Goal: Find specific fact: Find specific fact

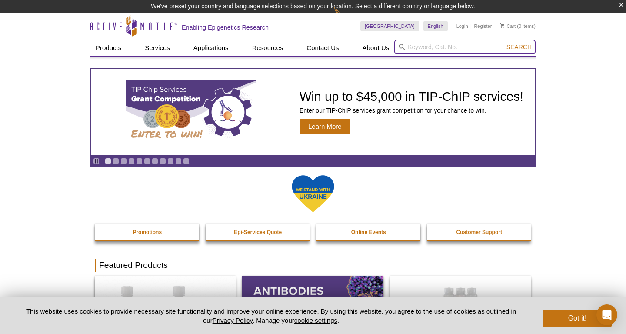
click at [408, 43] on input "search" at bounding box center [464, 47] width 141 height 15
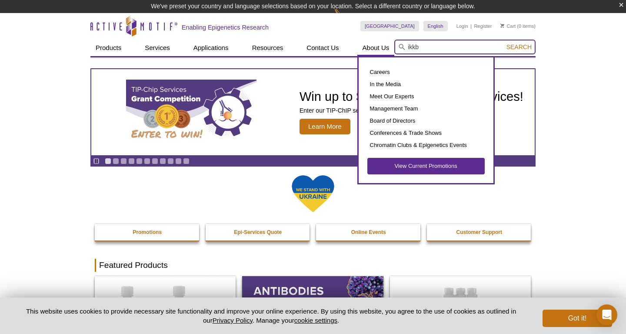
type input "ikkb"
click at [504, 43] on button "Search" at bounding box center [519, 47] width 30 height 8
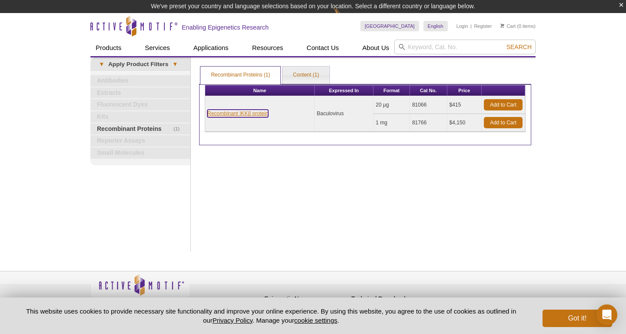
click at [261, 112] on link "Recombinant IKKβ protein" at bounding box center [237, 114] width 61 height 8
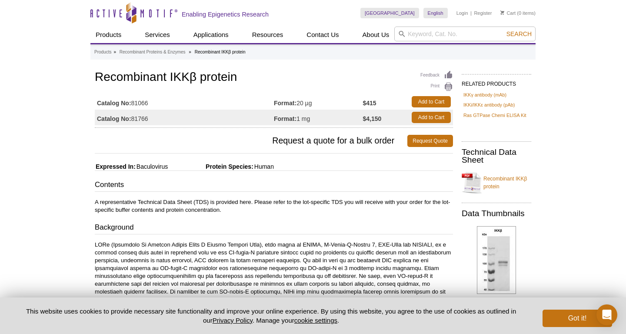
drag, startPoint x: 166, startPoint y: 103, endPoint x: 133, endPoint y: 107, distance: 33.3
click at [133, 107] on td "Catalog No: 81066" at bounding box center [184, 102] width 179 height 16
copy td "81066"
